Goal: Transaction & Acquisition: Purchase product/service

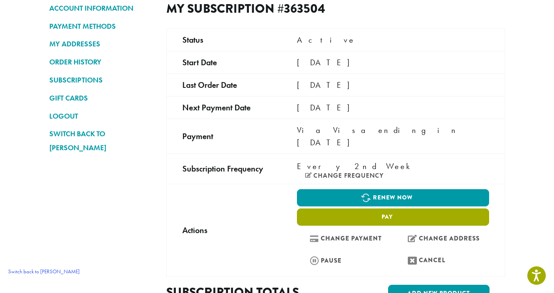
scroll to position [117, 0]
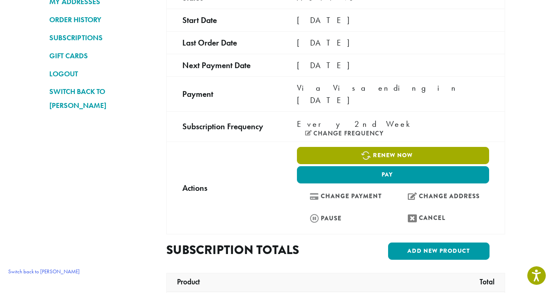
click at [349, 147] on link "Renew now" at bounding box center [393, 155] width 192 height 17
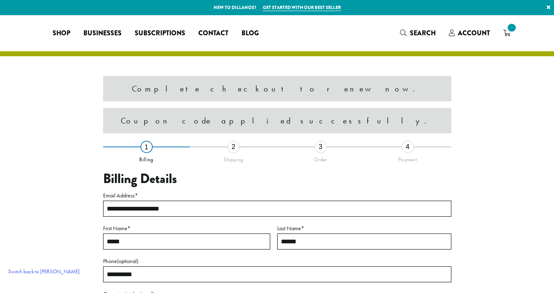
select select "**"
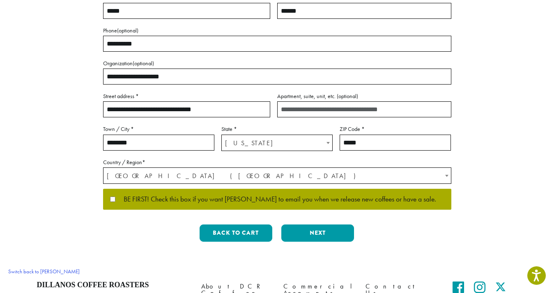
scroll to position [248, 0]
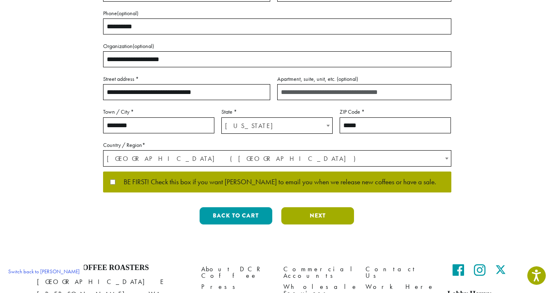
click at [335, 220] on button "Next" at bounding box center [317, 215] width 73 height 17
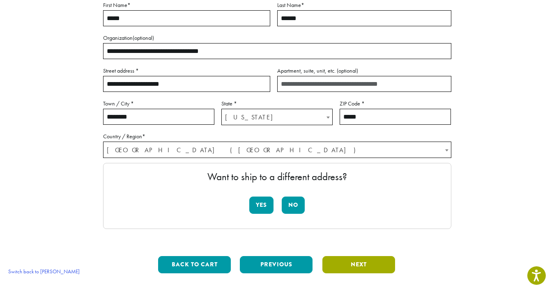
scroll to position [265, 0]
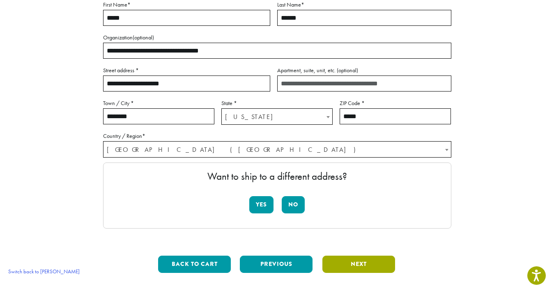
click at [332, 256] on button "Next" at bounding box center [358, 264] width 73 height 17
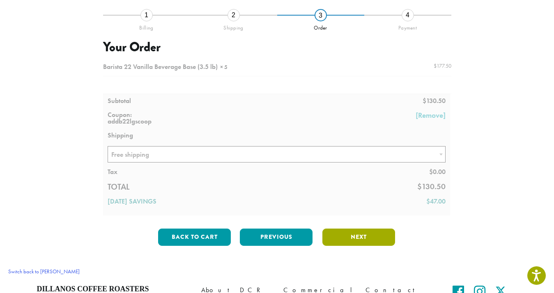
scroll to position [145, 0]
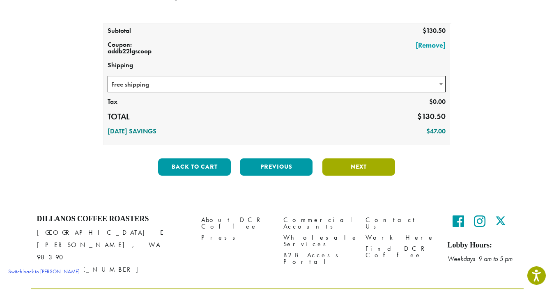
click at [382, 172] on button "Next" at bounding box center [358, 166] width 73 height 17
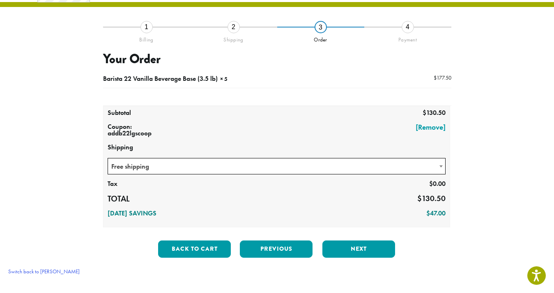
scroll to position [47, 0]
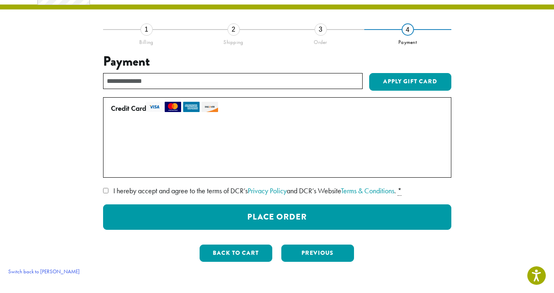
click at [30, 270] on link "Switch back to [PERSON_NAME]" at bounding box center [44, 272] width 80 height 14
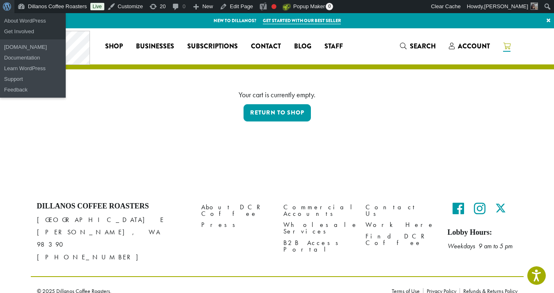
click at [9, 7] on span "Toolbar" at bounding box center [6, 5] width 6 height 11
